Goal: Task Accomplishment & Management: Complete application form

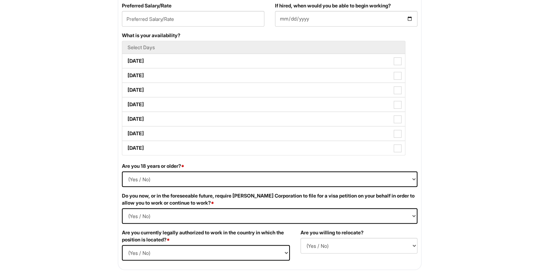
scroll to position [106, 0]
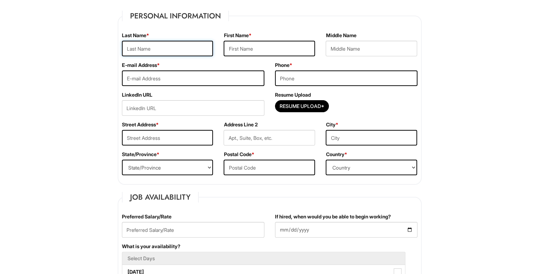
click at [173, 48] on input "text" at bounding box center [167, 49] width 91 height 16
type input "Lin"
type input "Kessy"
type input "kessylovelove@gmail.com"
type input "6"
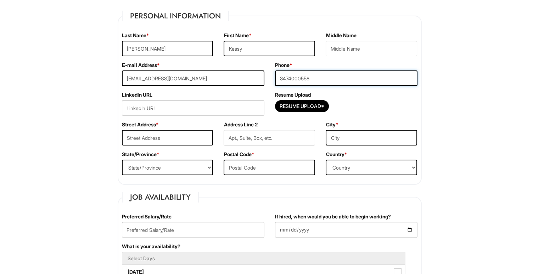
type input "3474000558"
click at [172, 136] on input "text" at bounding box center [167, 138] width 91 height 16
type input "19 Maple St"
type input "Garden City"
click at [190, 174] on select "State/Province ALABAMA ALASKA ARIZONA ARKANSAS CALIFORNIA COLORADO CONNECTICUT …" at bounding box center [167, 168] width 91 height 16
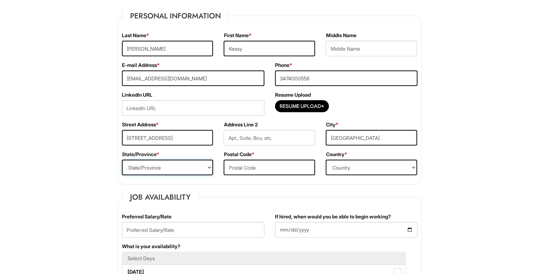
select select "NY"
click at [122, 160] on select "State/Province ALABAMA ALASKA ARIZONA ARKANSAS CALIFORNIA COLORADO CONNECTICUT …" at bounding box center [167, 168] width 91 height 16
click at [259, 165] on input "text" at bounding box center [269, 168] width 91 height 16
type input "11530"
click at [366, 167] on select "Country Afghanistan Albania Algeria American Samoa Andorra Angola Anguilla Anta…" at bounding box center [371, 168] width 91 height 16
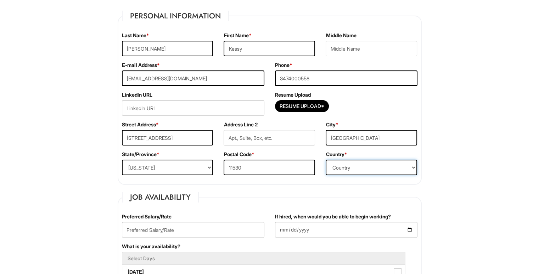
select select "United States of America"
click at [326, 160] on select "Country Afghanistan Albania Algeria American Samoa Andorra Angola Anguilla Anta…" at bounding box center [371, 168] width 91 height 16
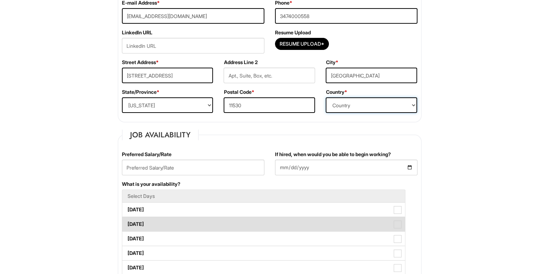
scroll to position [248, 0]
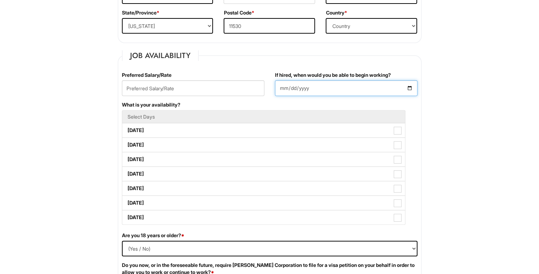
click at [353, 88] on input "If hired, when would you be able to begin working?" at bounding box center [346, 88] width 142 height 16
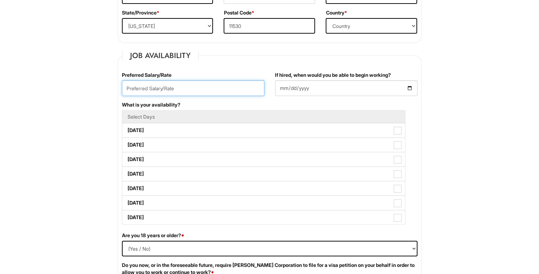
click at [225, 92] on input "text" at bounding box center [193, 88] width 142 height 16
type input "1"
type input "$17"
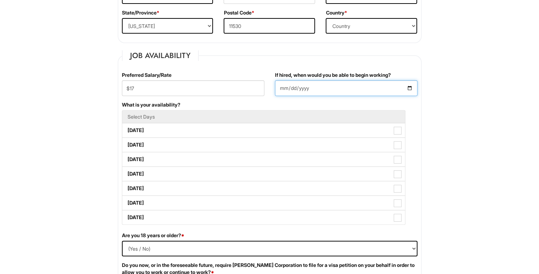
click at [298, 89] on input "If hired, when would you be able to begin working?" at bounding box center [346, 88] width 142 height 16
type input "2007-05-30"
click at [412, 87] on input "2007-05-30" at bounding box center [346, 88] width 142 height 16
drag, startPoint x: 321, startPoint y: 88, endPoint x: 291, endPoint y: 87, distance: 29.8
click at [264, 95] on div "Preferred Salary/Rate $17 If hired, when would you be able to begin working? 20…" at bounding box center [270, 152] width 306 height 161
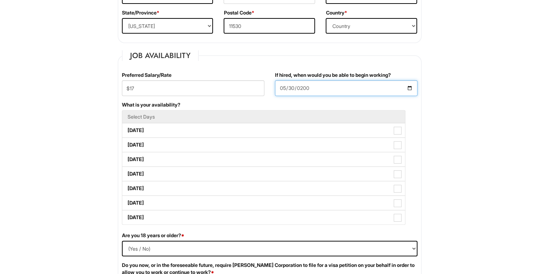
click at [302, 85] on input "2007-05-30" at bounding box center [346, 88] width 142 height 16
click at [313, 87] on input "2007-05-30" at bounding box center [346, 88] width 142 height 16
click at [311, 87] on input "2007-05-30" at bounding box center [346, 88] width 142 height 16
click at [306, 88] on input "2007-05-30" at bounding box center [346, 88] width 142 height 16
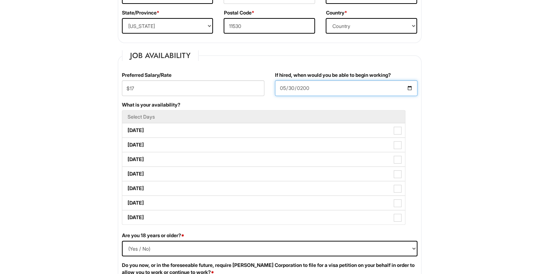
click at [308, 87] on input "2007-05-30" at bounding box center [346, 88] width 142 height 16
click at [318, 87] on input "2007-05-30" at bounding box center [346, 88] width 142 height 16
type input "2015-05-30"
click at [290, 89] on input "2025-05-30" at bounding box center [346, 88] width 142 height 16
type input "2025-05-11"
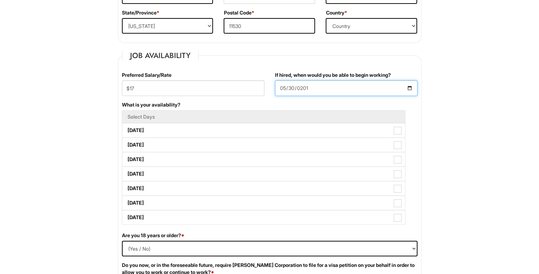
click at [282, 89] on input "2025-05-11" at bounding box center [346, 88] width 142 height 16
type input "2025-08-11"
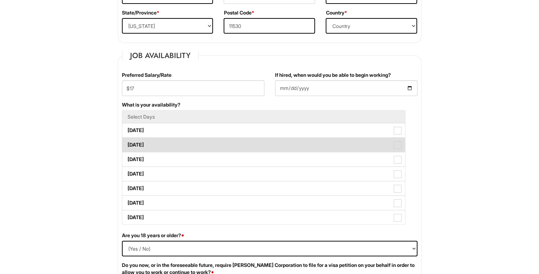
click at [246, 139] on label "Tuesday" at bounding box center [263, 145] width 283 height 14
click at [127, 139] on Available_Tuesday "Tuesday" at bounding box center [124, 141] width 5 height 5
checkbox Available_Tuesday "true"
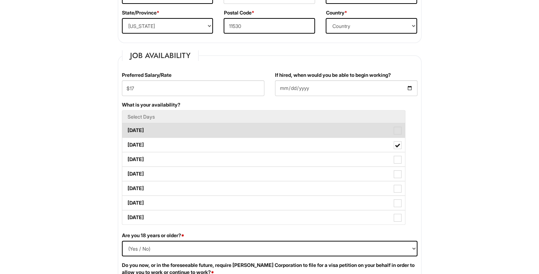
click at [251, 131] on label "Monday" at bounding box center [263, 130] width 283 height 14
click at [127, 129] on Available_Monday "Monday" at bounding box center [124, 127] width 5 height 5
checkbox Available_Monday "true"
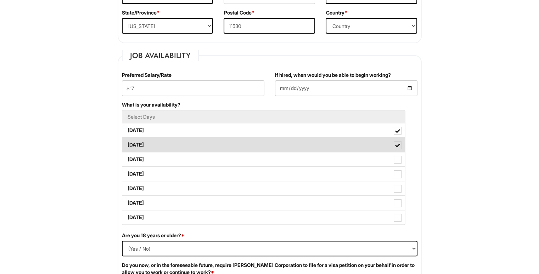
click at [360, 146] on label "Tuesday" at bounding box center [263, 145] width 283 height 14
click at [127, 144] on Available_Tuesday "Tuesday" at bounding box center [124, 141] width 5 height 5
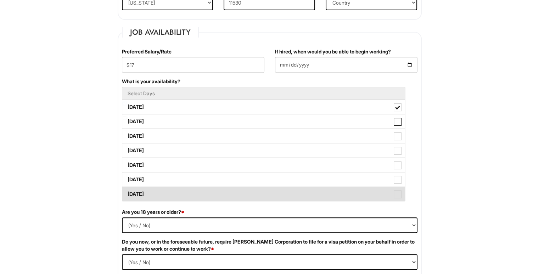
scroll to position [319, 0]
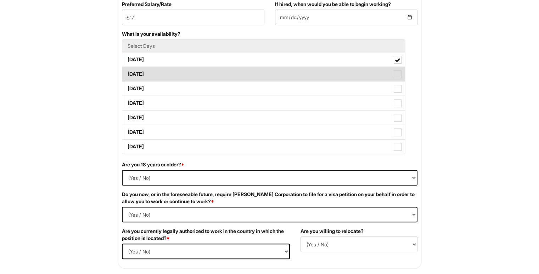
click at [395, 79] on label "Tuesday" at bounding box center [263, 74] width 283 height 14
click at [127, 73] on Available_Tuesday "Tuesday" at bounding box center [124, 70] width 5 height 5
checkbox Available_Tuesday "true"
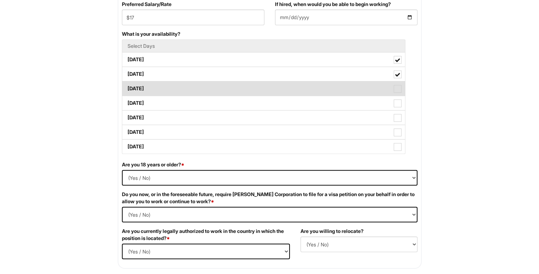
click at [397, 90] on span at bounding box center [398, 89] width 8 height 8
click at [127, 88] on Available_Wednesday "Wednesday" at bounding box center [124, 85] width 5 height 5
checkbox Available_Wednesday "true"
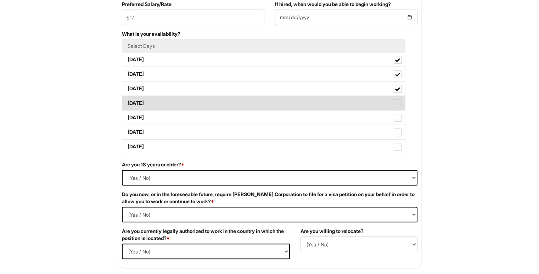
click at [398, 101] on span at bounding box center [398, 104] width 8 height 8
click at [127, 101] on Available_Thursday "Thursday" at bounding box center [124, 99] width 5 height 5
checkbox Available_Thursday "true"
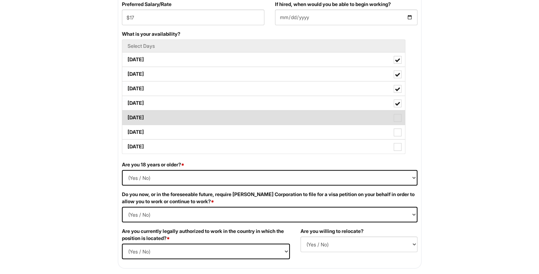
click at [394, 116] on span at bounding box center [398, 118] width 8 height 8
click at [127, 116] on Available_Friday "Friday" at bounding box center [124, 114] width 5 height 5
checkbox Available_Friday "true"
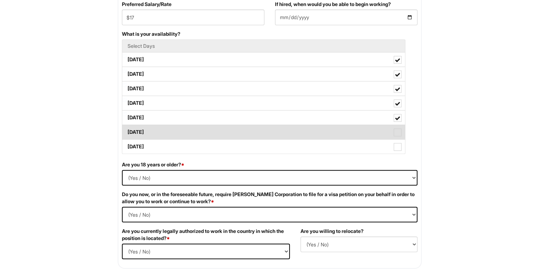
click at [394, 129] on span at bounding box center [398, 133] width 8 height 8
click at [127, 128] on Available_Saturday "Saturday" at bounding box center [124, 129] width 5 height 5
checkbox Available_Saturday "true"
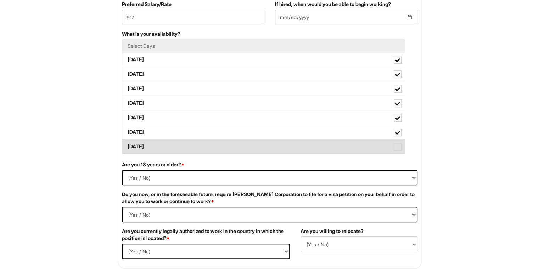
click at [390, 149] on label "Sunday" at bounding box center [263, 147] width 283 height 14
click at [127, 146] on Available_Sunday "Sunday" at bounding box center [124, 143] width 5 height 5
checkbox Available_Sunday "true"
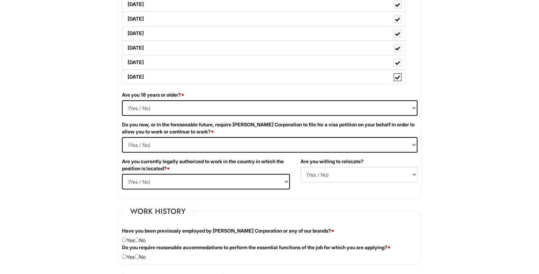
scroll to position [390, 0]
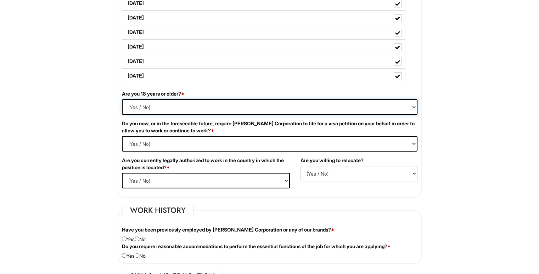
click at [291, 110] on select "(Yes / No) Yes No" at bounding box center [270, 107] width 296 height 16
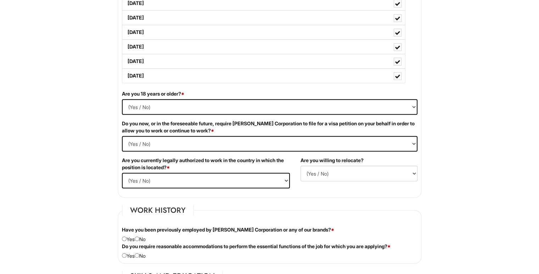
click at [279, 95] on div "Are you 18 years or older? * (Yes / No) Yes No" at bounding box center [270, 105] width 306 height 30
click at [276, 97] on div "Are you 18 years or older? * (Yes / No) Yes No" at bounding box center [270, 105] width 306 height 30
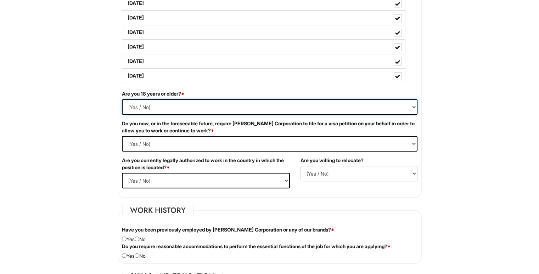
click at [268, 107] on select "(Yes / No) Yes No" at bounding box center [270, 107] width 296 height 16
select select "Yes"
click at [122, 99] on select "(Yes / No) Yes No" at bounding box center [270, 107] width 296 height 16
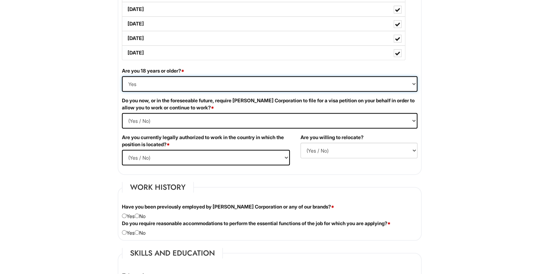
scroll to position [425, 0]
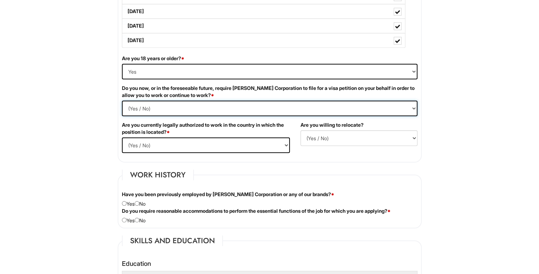
click at [270, 107] on Required "(Yes / No) Yes No" at bounding box center [270, 109] width 296 height 16
select Required "No"
click at [122, 101] on Required "(Yes / No) Yes No" at bounding box center [270, 109] width 296 height 16
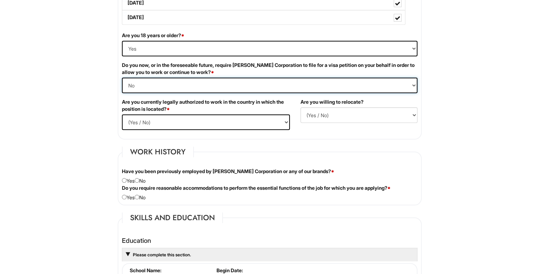
scroll to position [461, 0]
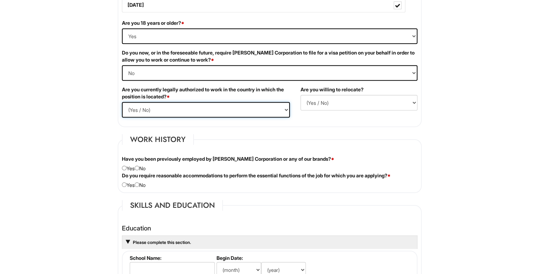
click at [255, 108] on select "(Yes / No) Yes No" at bounding box center [206, 110] width 168 height 16
select select "Yes"
click at [122, 102] on select "(Yes / No) Yes No" at bounding box center [206, 110] width 168 height 16
click at [326, 102] on select "(Yes / No) No Yes" at bounding box center [359, 103] width 117 height 16
select select "N"
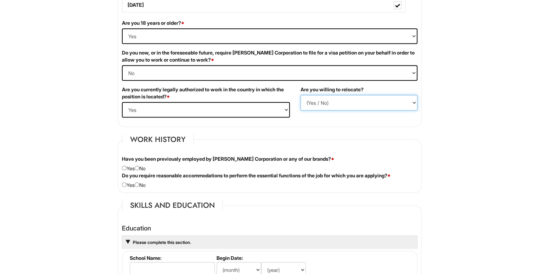
click at [301, 95] on select "(Yes / No) No Yes" at bounding box center [359, 103] width 117 height 16
click at [330, 102] on select "(Yes / No) No Yes" at bounding box center [359, 103] width 117 height 16
click at [301, 95] on select "(Yes / No) No Yes" at bounding box center [359, 103] width 117 height 16
click at [319, 103] on select "(Yes / No) No Yes" at bounding box center [359, 103] width 117 height 16
select select "N"
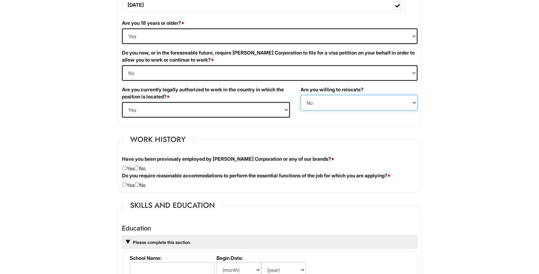
click at [301, 95] on select "(Yes / No) No Yes" at bounding box center [359, 103] width 117 height 16
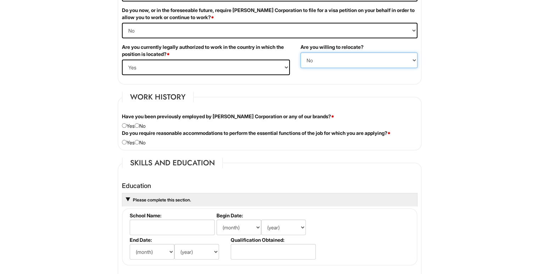
scroll to position [567, 0]
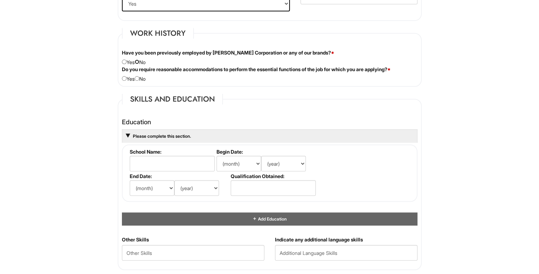
click at [138, 60] on input "radio" at bounding box center [137, 62] width 5 height 5
radio input "true"
click at [139, 79] on input "radio" at bounding box center [137, 78] width 5 height 5
radio input "true"
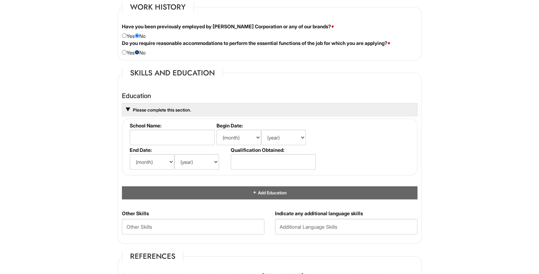
scroll to position [638, 0]
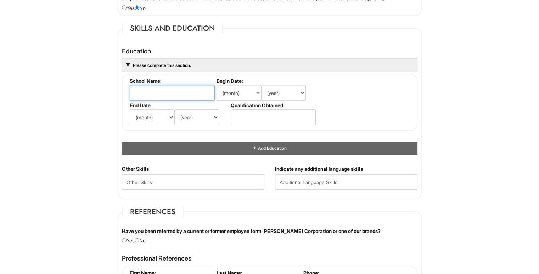
click at [196, 94] on input "text" at bounding box center [172, 93] width 85 height 16
type input "Garden City High School"
click at [239, 96] on select "(month) Jan Feb Mar Apr May Jun Jul Aug Sep Oct Nov Dec" at bounding box center [239, 93] width 45 height 16
select select "9"
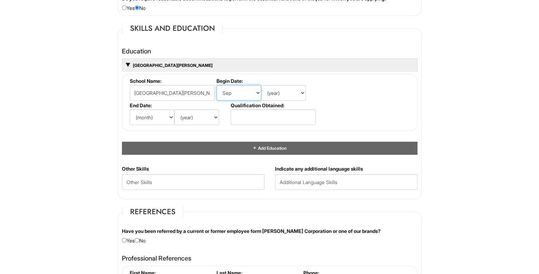
click at [217, 85] on select "(month) Jan Feb Mar Apr May Jun Jul Aug Sep Oct Nov Dec" at bounding box center [239, 93] width 45 height 16
click at [281, 96] on select "(year) 2029 2028 2027 2026 2025 2024 2023 2022 2021 2020 2019 2018 2017 2016 20…" at bounding box center [283, 93] width 45 height 16
select select "2020"
click at [261, 85] on select "(year) 2029 2028 2027 2026 2025 2024 2023 2022 2021 2020 2019 2018 2017 2016 20…" at bounding box center [283, 93] width 45 height 16
click at [166, 117] on select "(month) Jan Feb Mar Apr May Jun Jul Aug Sep Oct Nov Dec" at bounding box center [152, 118] width 45 height 16
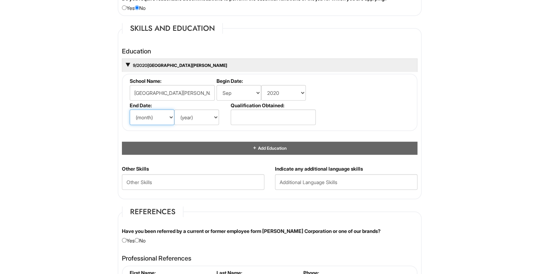
select select "6"
click at [130, 110] on select "(month) Jan Feb Mar Apr May Jun Jul Aug Sep Oct Nov Dec" at bounding box center [152, 118] width 45 height 16
click at [189, 118] on select "(year) 2029 2028 2027 2026 2025 2024 2023 2022 2021 2020 2019 2018 2017 2016 20…" at bounding box center [196, 118] width 45 height 16
select select "2025"
click at [174, 110] on select "(year) 2029 2028 2027 2026 2025 2024 2023 2022 2021 2020 2019 2018 2017 2016 20…" at bounding box center [196, 118] width 45 height 16
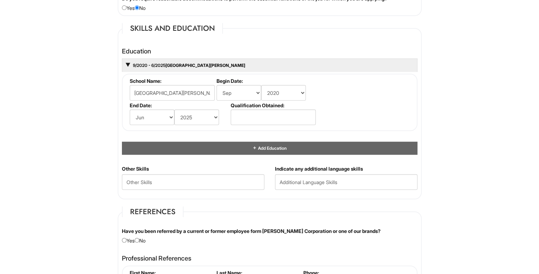
click at [265, 128] on fieldset "School Name: Garden City High School Begin Date: (month) Jan Feb Mar Apr May Ju…" at bounding box center [270, 102] width 296 height 57
click at [261, 118] on input "text" at bounding box center [273, 118] width 85 height 16
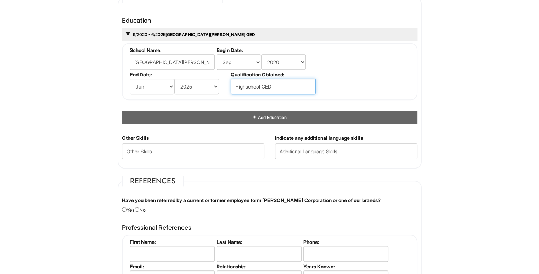
scroll to position [709, 0]
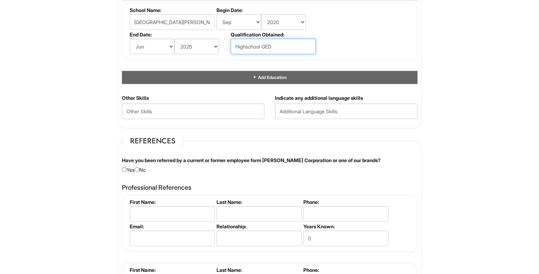
type input "Highschool GED"
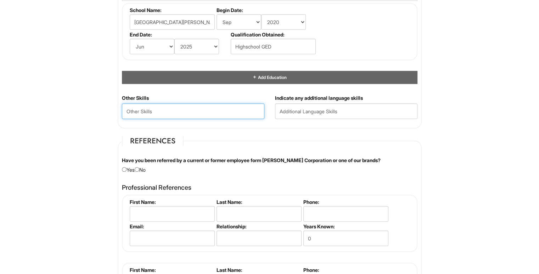
click at [225, 108] on Skills "text" at bounding box center [193, 112] width 142 height 16
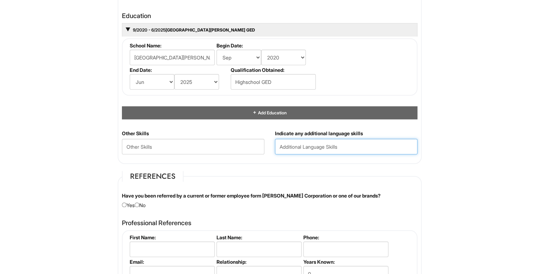
click at [347, 146] on input "text" at bounding box center [346, 147] width 142 height 16
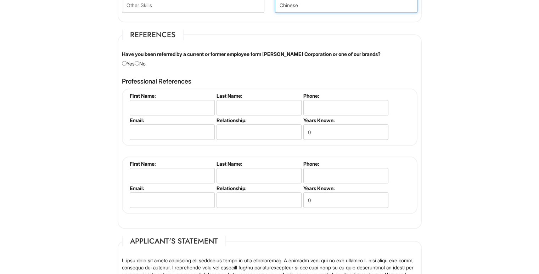
type input "Chinese"
click at [138, 63] on input "radio" at bounding box center [137, 63] width 5 height 5
radio input "true"
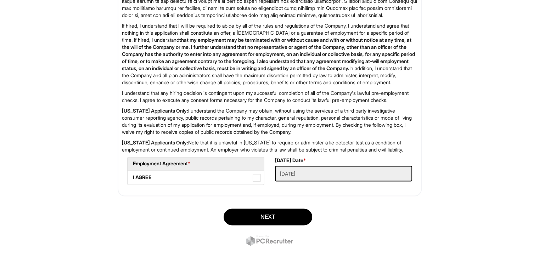
scroll to position [1135, 0]
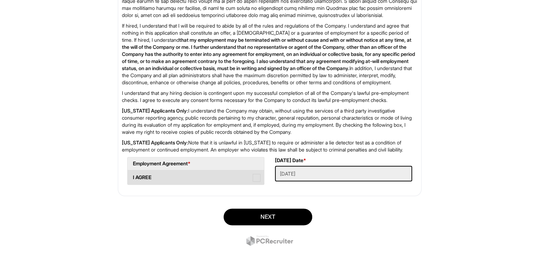
click at [254, 181] on span at bounding box center [257, 178] width 8 height 8
click at [132, 177] on AGREE "I AGREE" at bounding box center [130, 174] width 5 height 5
checkbox AGREE "true"
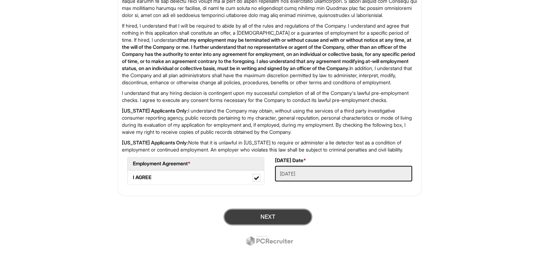
click at [278, 219] on button "Next" at bounding box center [268, 217] width 89 height 17
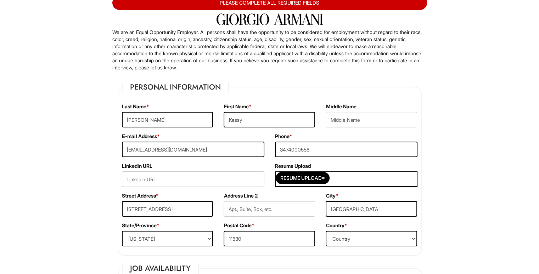
scroll to position [150, 0]
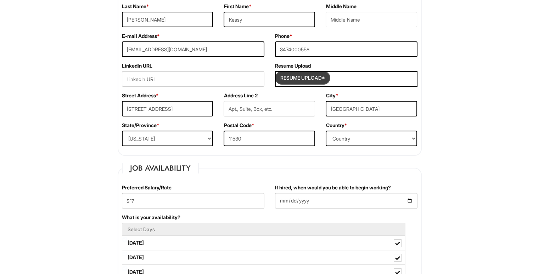
click at [296, 78] on input "Resume Upload*" at bounding box center [302, 77] width 53 height 11
type input "C:\fakepath\job resume - Google Docs.pdf"
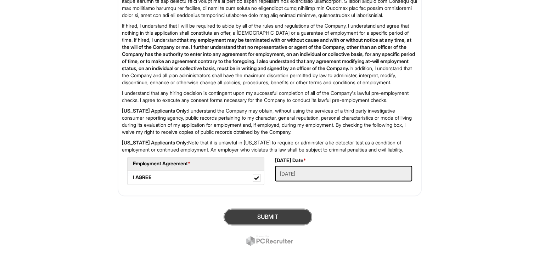
click at [246, 220] on button "SUBMIT" at bounding box center [268, 217] width 89 height 17
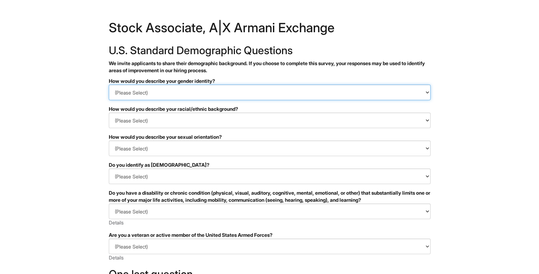
click at [200, 94] on select "(Please Select) Man Woman [DEMOGRAPHIC_DATA] I prefer to self-describe I don't …" at bounding box center [270, 93] width 322 height 16
select select "Woman"
click at [109, 85] on select "(Please Select) Man Woman Non-binary I prefer to self-describe I don't wish to …" at bounding box center [270, 93] width 322 height 16
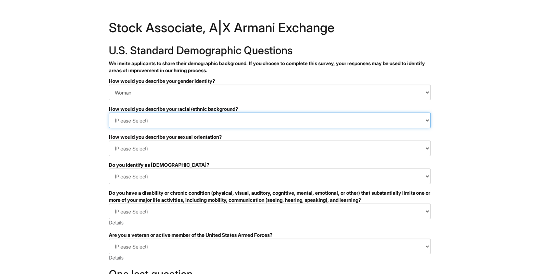
click at [195, 119] on select "(Please Select) Black or of African descent East Asian Hispanic, Latinx or of S…" at bounding box center [270, 121] width 322 height 16
select select "I don't wish to answer"
click at [109, 113] on select "(Please Select) Black or of African descent East Asian Hispanic, Latinx or of S…" at bounding box center [270, 121] width 322 height 16
click at [181, 122] on select "(Please Select) Black or of African descent East Asian Hispanic, Latinx or of S…" at bounding box center [270, 121] width 322 height 16
select select
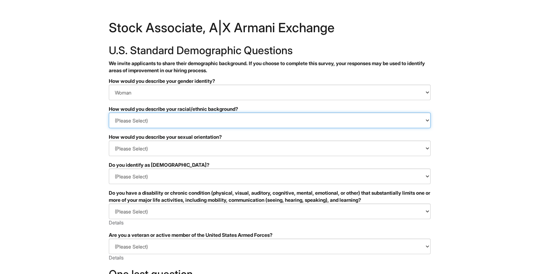
click at [109, 113] on select "(Please Select) Black or of African descent East Asian Hispanic, Latinx or of S…" at bounding box center [270, 121] width 322 height 16
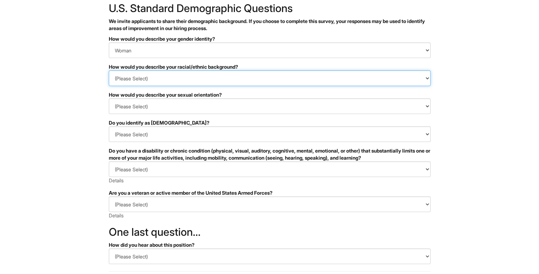
scroll to position [125, 0]
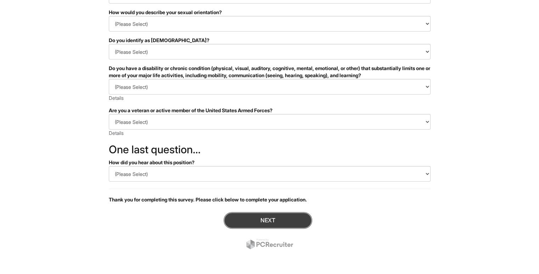
click at [266, 216] on button "Next" at bounding box center [268, 220] width 89 height 17
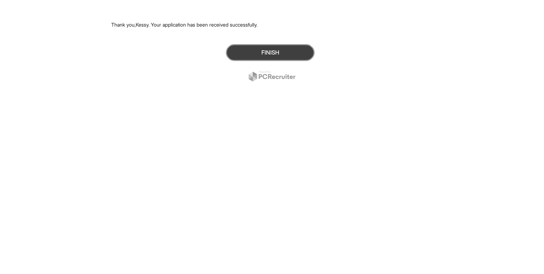
click at [262, 54] on button "Finish" at bounding box center [270, 52] width 89 height 17
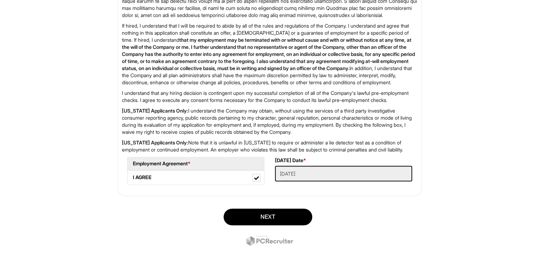
scroll to position [1067, 0]
click at [265, 222] on button "Next" at bounding box center [268, 217] width 89 height 17
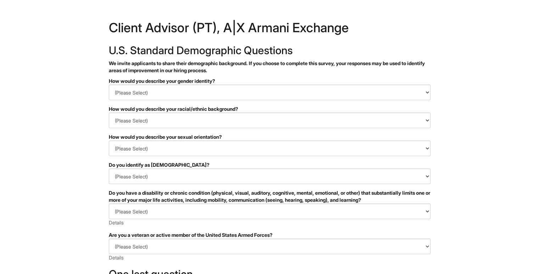
scroll to position [125, 0]
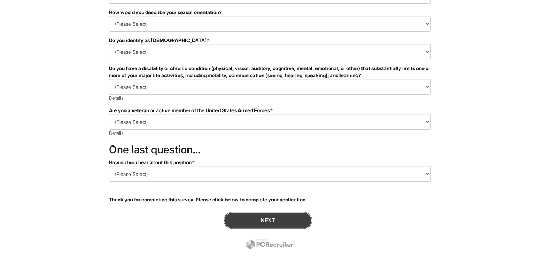
click at [274, 212] on button "Next" at bounding box center [268, 220] width 89 height 17
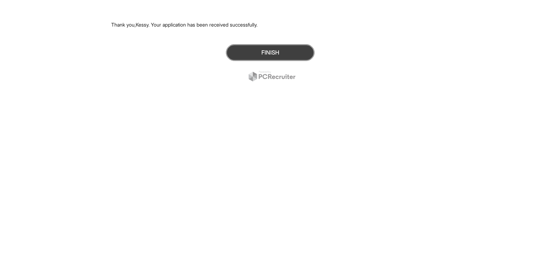
click at [275, 47] on button "Finish" at bounding box center [270, 52] width 89 height 17
